Goal: Communication & Community: Connect with others

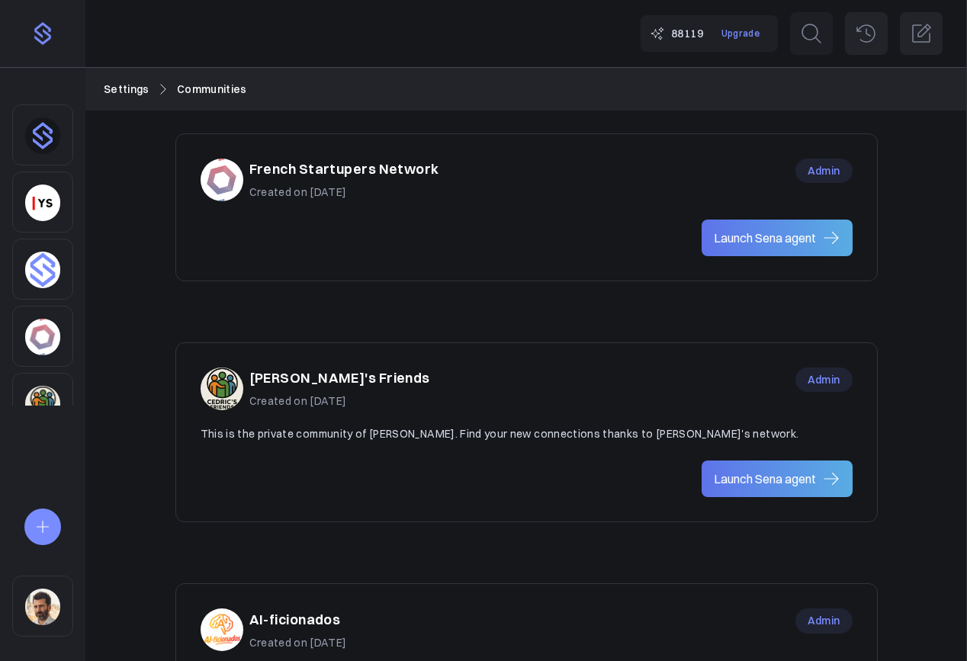
scroll to position [511, 0]
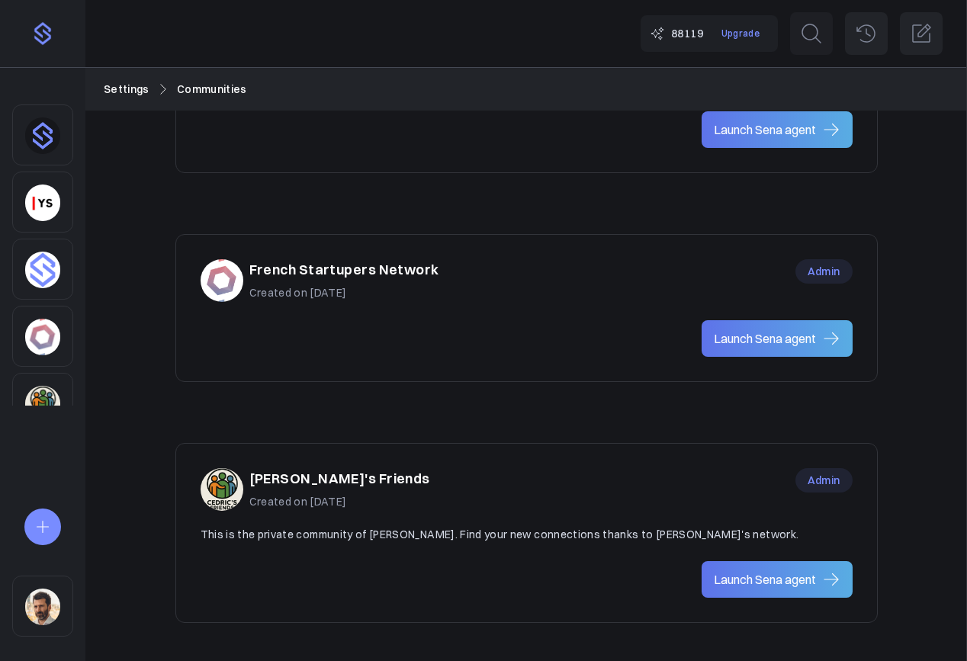
click at [371, 281] on div "French Startupers Network Created on May 22, 2025" at bounding box center [344, 280] width 190 height 42
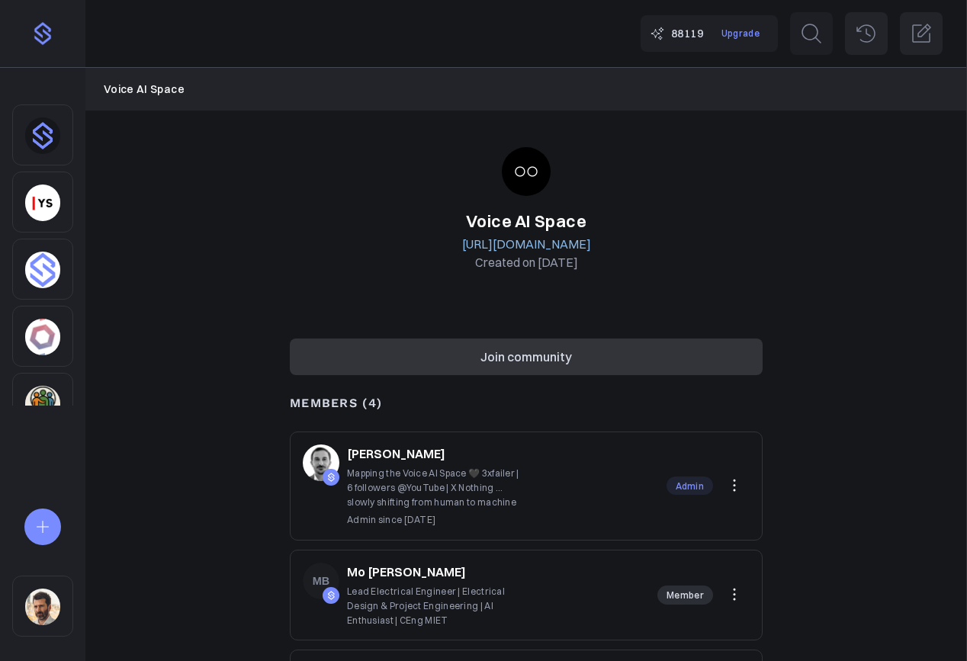
click at [538, 358] on button "Join community" at bounding box center [526, 357] width 473 height 37
click at [563, 359] on button "Join community" at bounding box center [526, 357] width 473 height 37
click at [300, 212] on h1 "Voice AI Space" at bounding box center [526, 221] width 473 height 27
